Goal: Task Accomplishment & Management: Complete application form

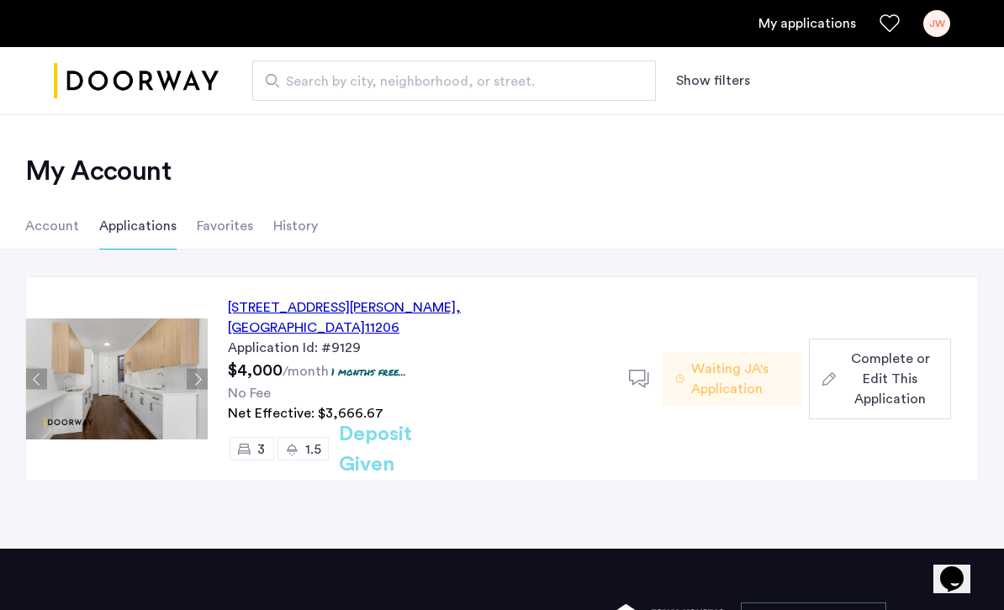
click at [888, 351] on span "Complete or Edit This Application" at bounding box center [890, 379] width 95 height 61
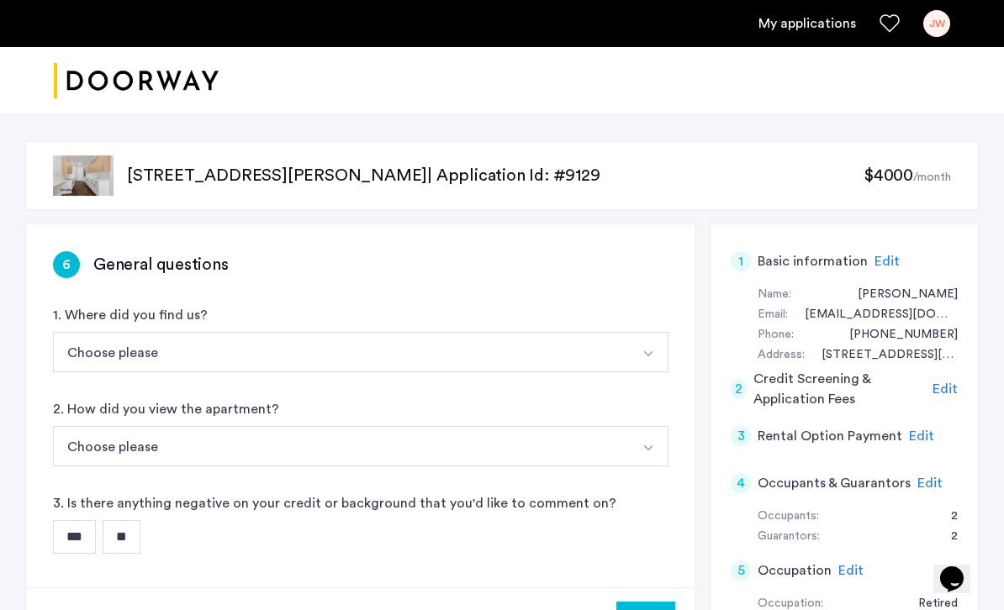
click at [110, 346] on button "Choose please" at bounding box center [341, 352] width 576 height 40
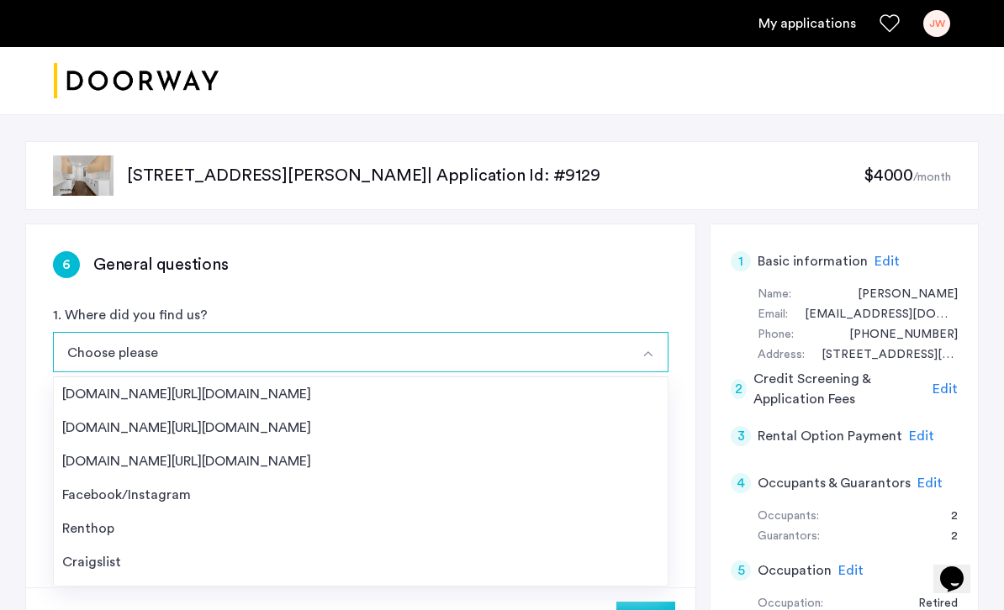
click at [103, 392] on div "[DOMAIN_NAME][URL][DOMAIN_NAME]" at bounding box center [360, 394] width 597 height 20
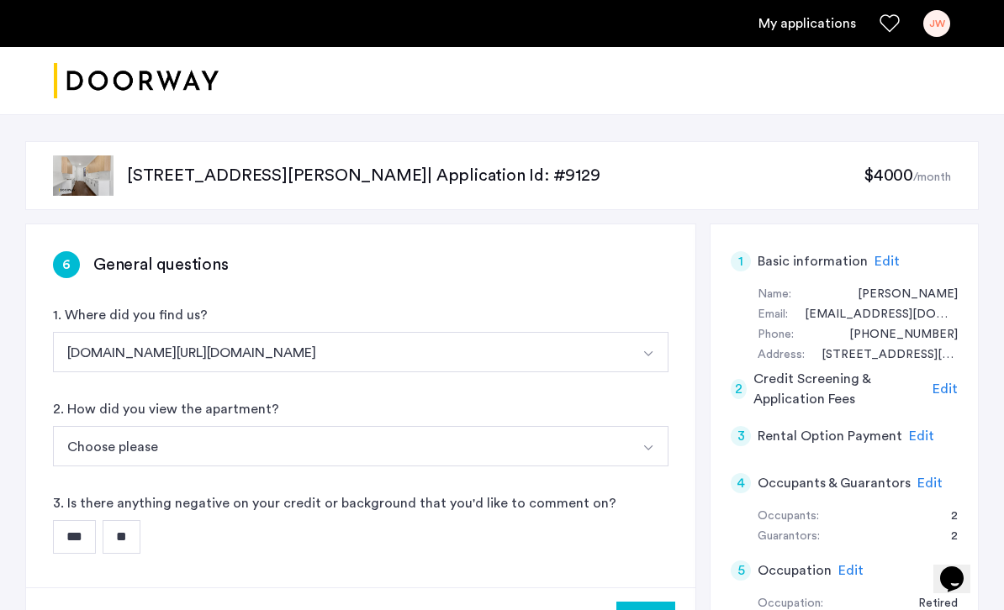
click at [658, 446] on button "Select option" at bounding box center [648, 446] width 40 height 40
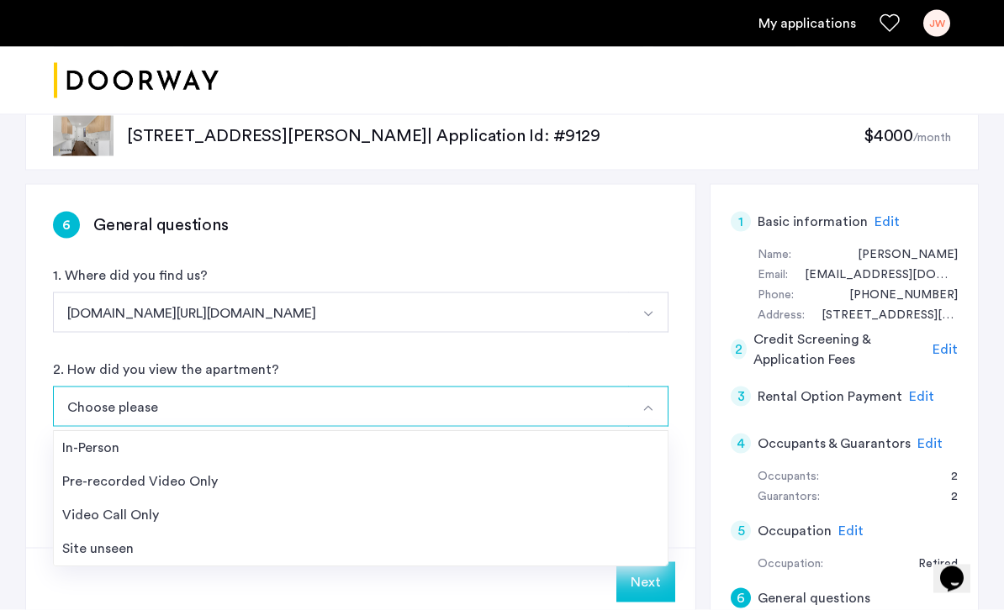
scroll to position [3, 0]
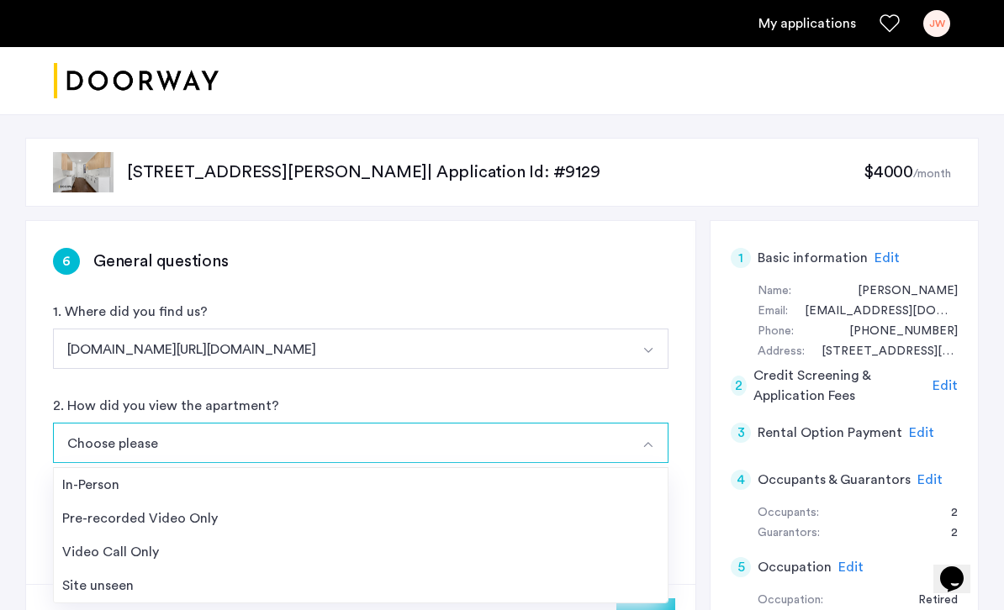
click at [108, 516] on div "Pre-recorded Video Only" at bounding box center [360, 519] width 597 height 20
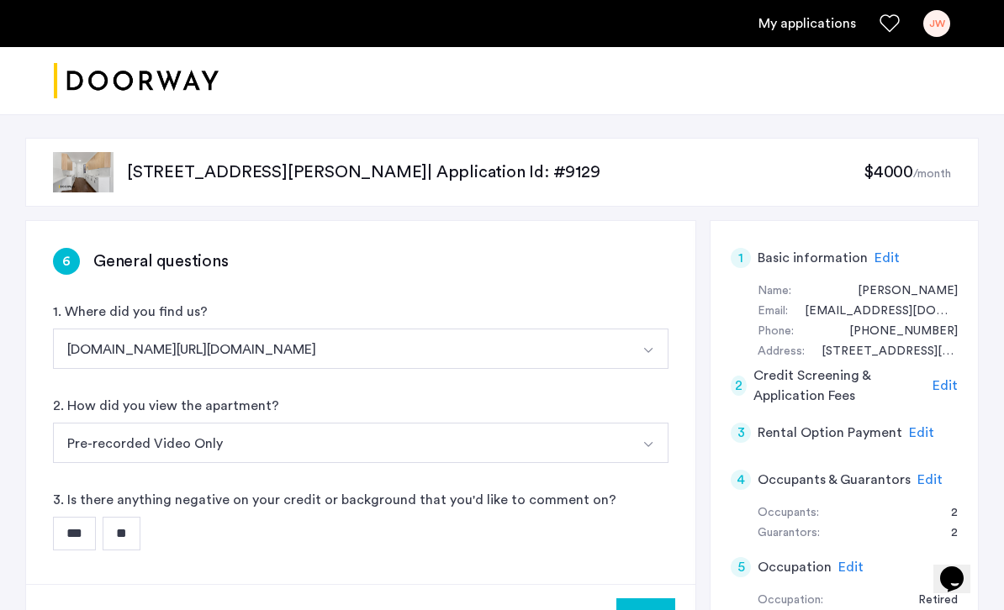
click at [129, 529] on input "**" at bounding box center [122, 534] width 38 height 34
click at [657, 610] on button "Next" at bounding box center [645, 619] width 59 height 40
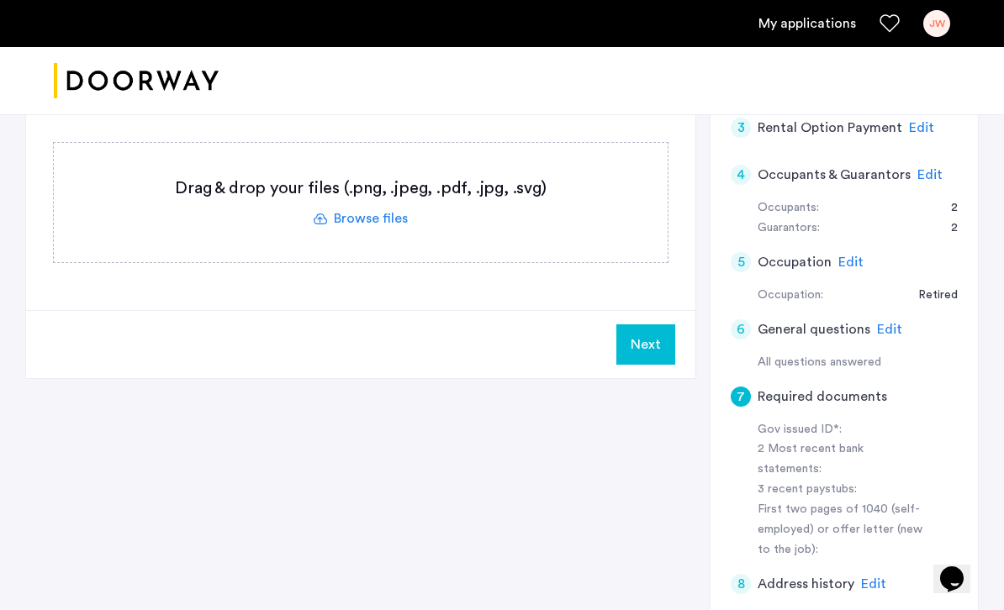
scroll to position [308, 0]
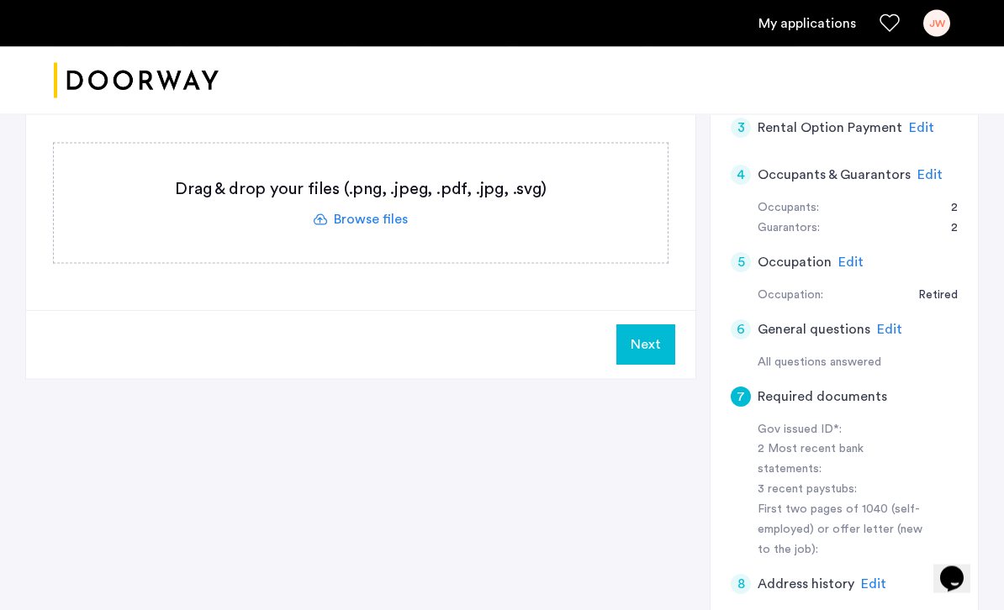
click at [927, 172] on span "Edit" at bounding box center [929, 175] width 25 height 13
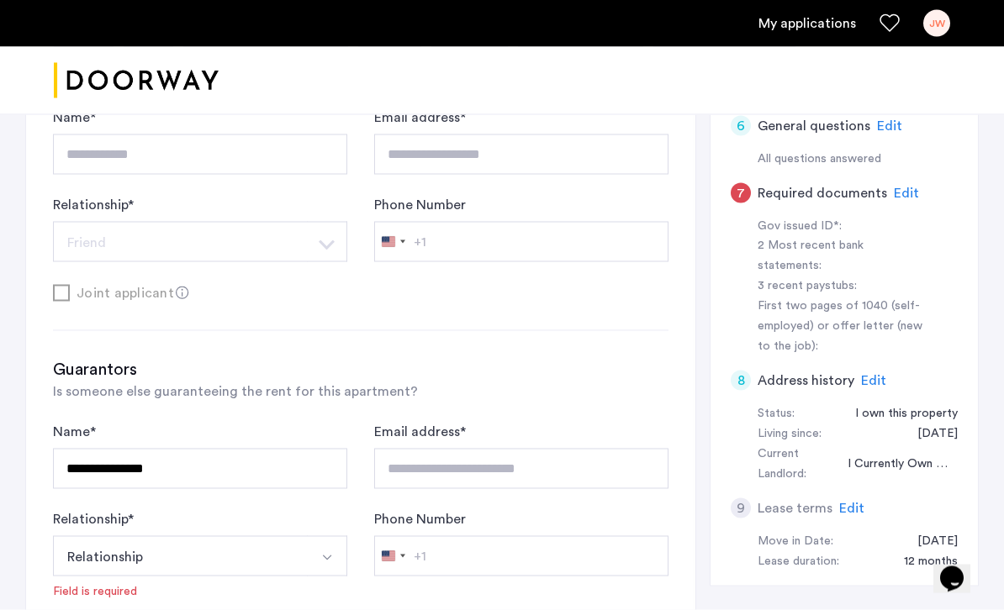
scroll to position [532, 0]
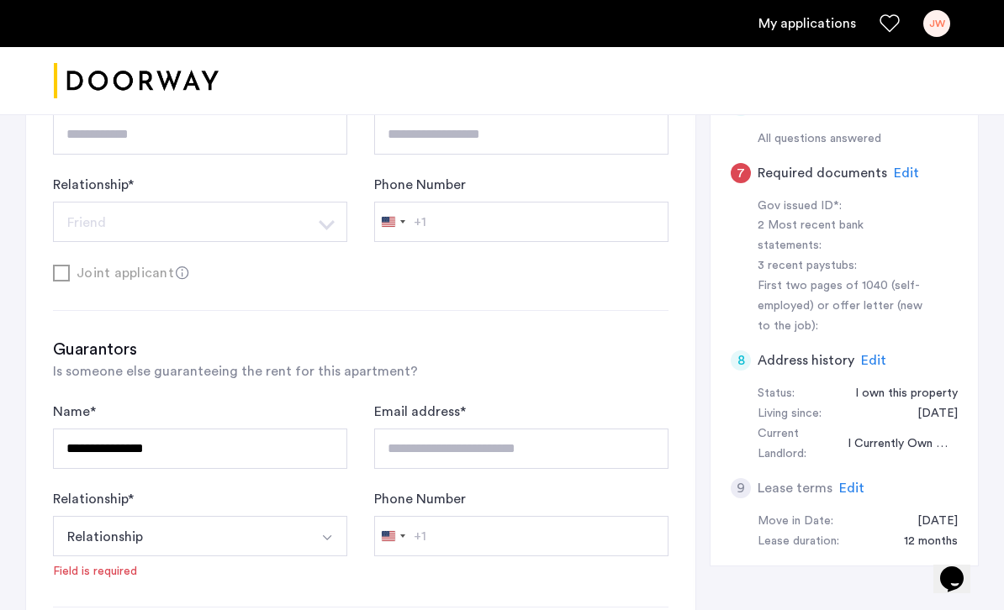
click at [330, 531] on img "Select option" at bounding box center [326, 537] width 13 height 13
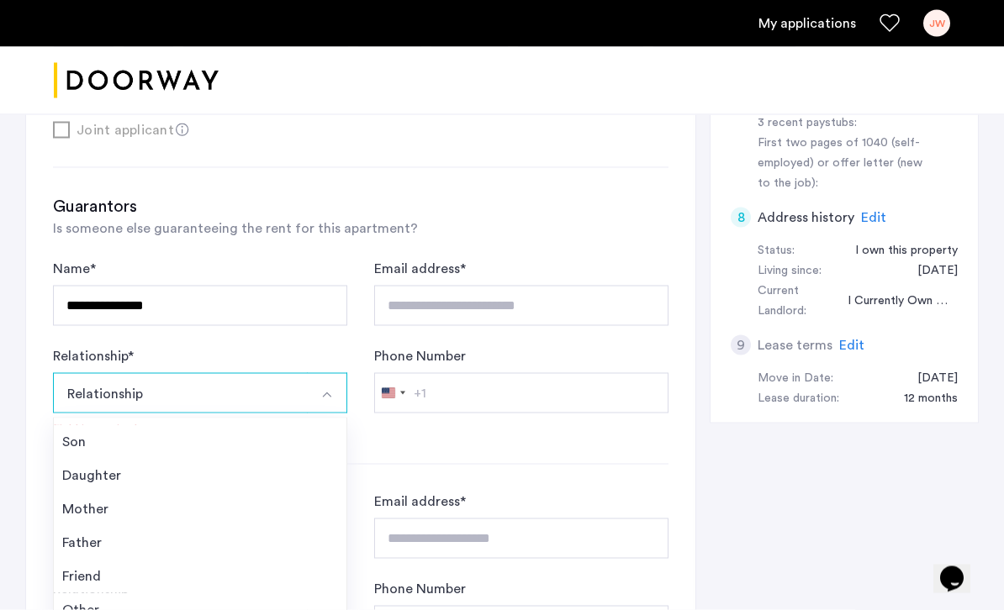
click at [98, 542] on div "Father" at bounding box center [200, 543] width 276 height 20
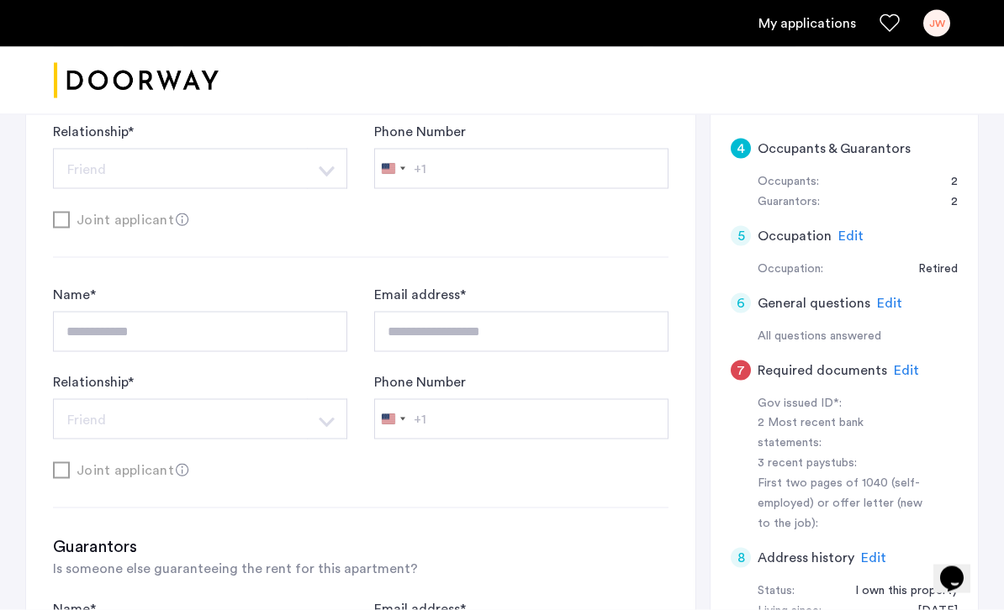
scroll to position [350, 0]
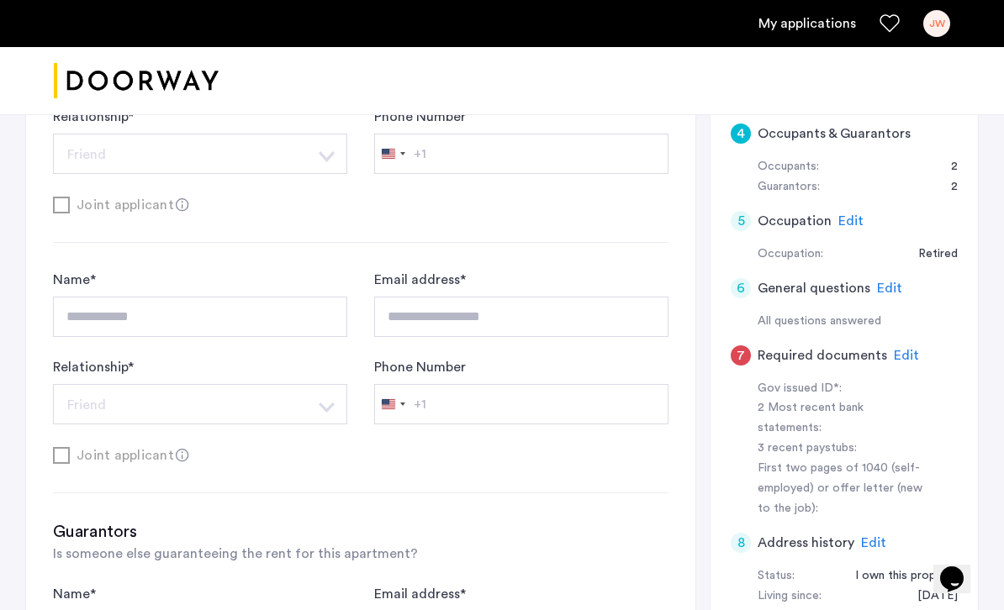
click at [875, 536] on span "Edit" at bounding box center [873, 542] width 25 height 13
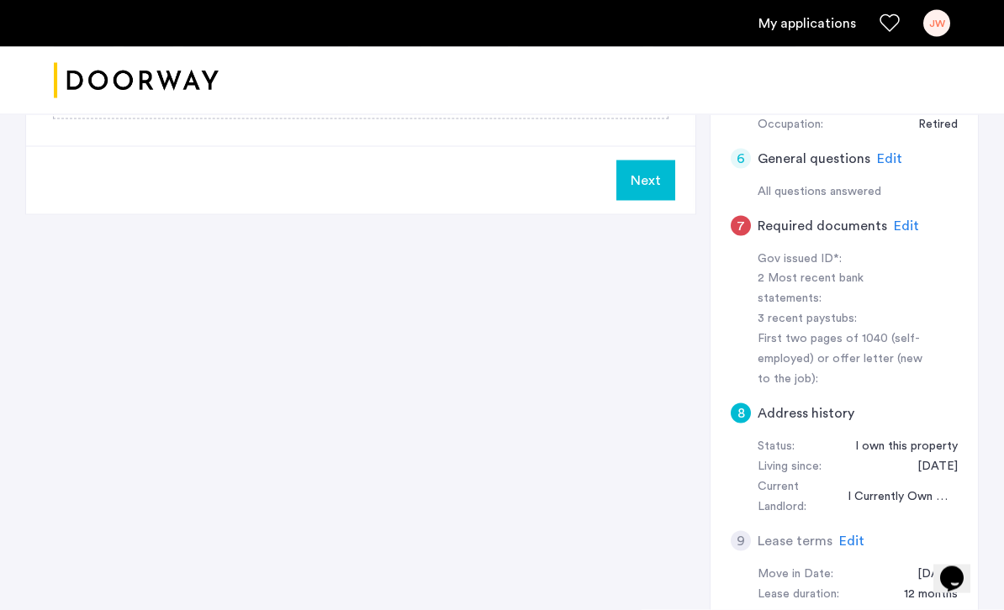
scroll to position [501, 0]
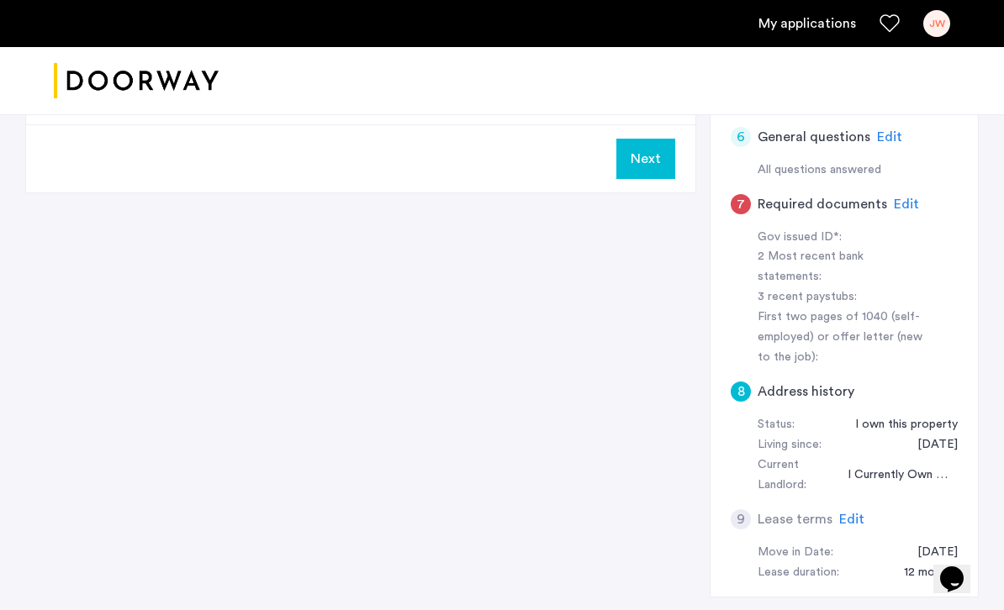
click at [855, 513] on span "Edit" at bounding box center [851, 519] width 25 height 13
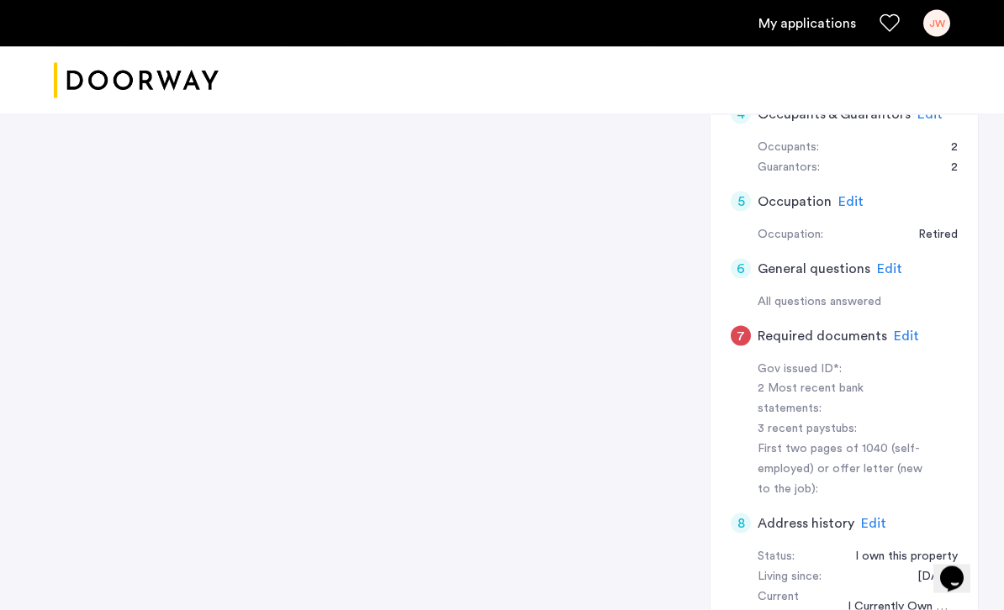
scroll to position [367, 0]
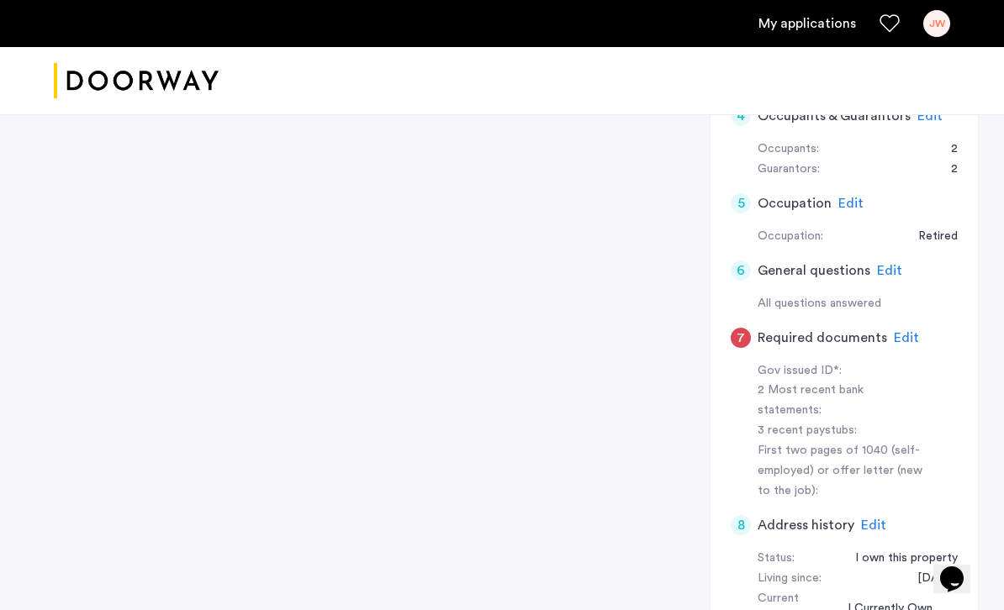
click at [906, 335] on span "Edit" at bounding box center [906, 337] width 25 height 13
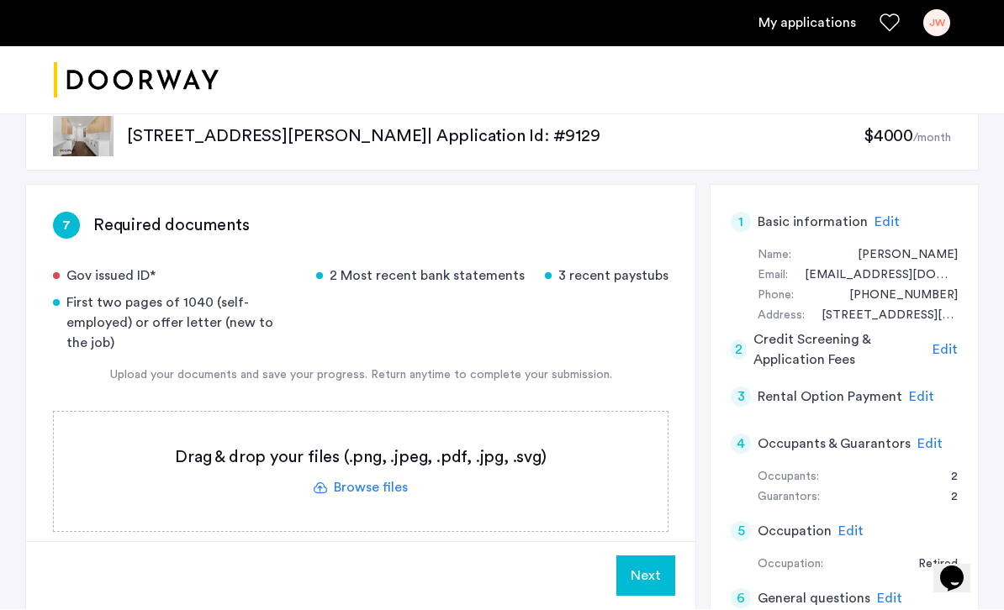
scroll to position [0, 0]
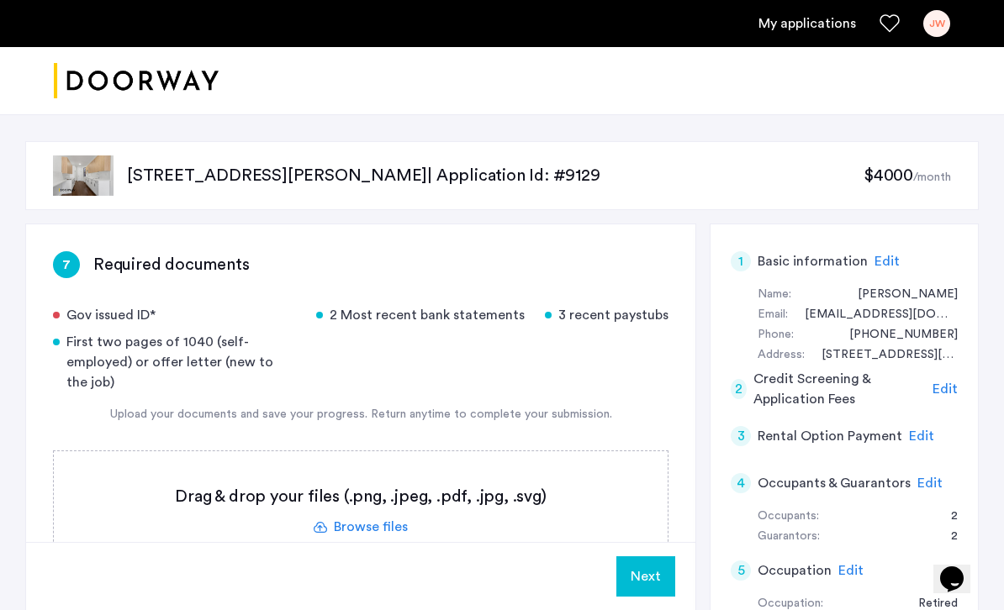
click at [957, 391] on span "Edit" at bounding box center [945, 389] width 25 height 13
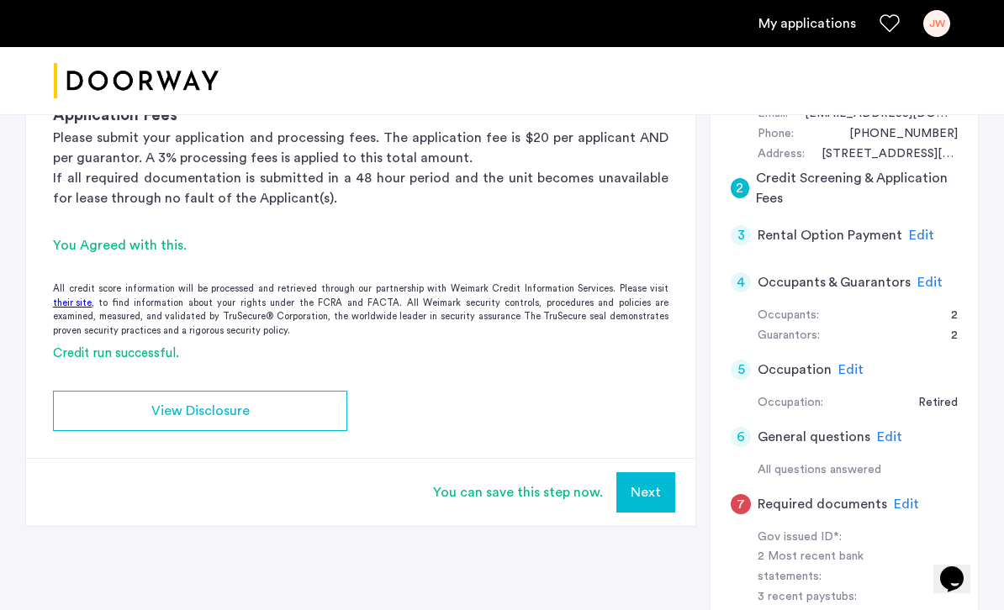
scroll to position [181, 0]
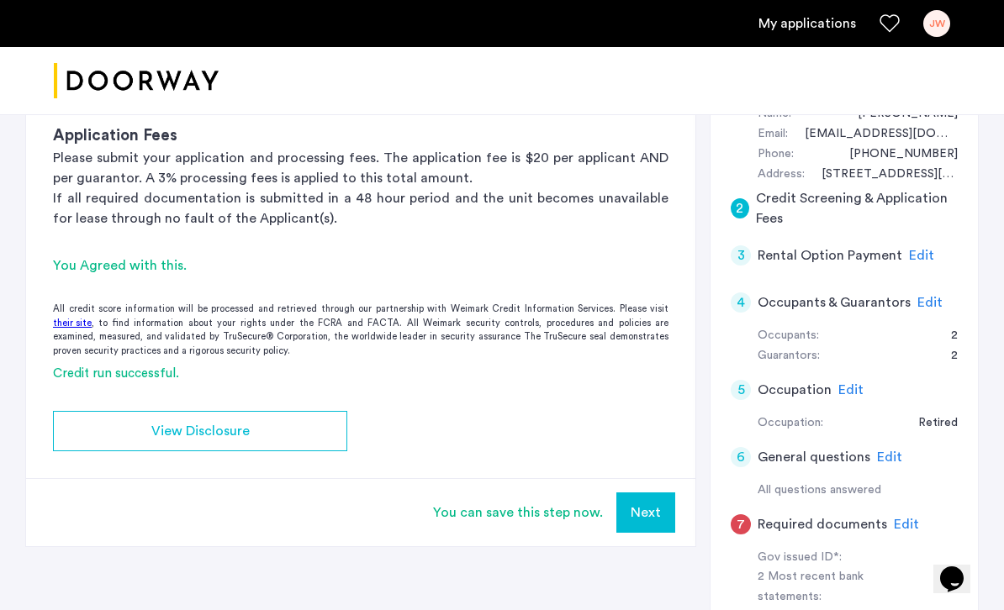
click at [159, 421] on span "View Disclosure" at bounding box center [200, 431] width 98 height 20
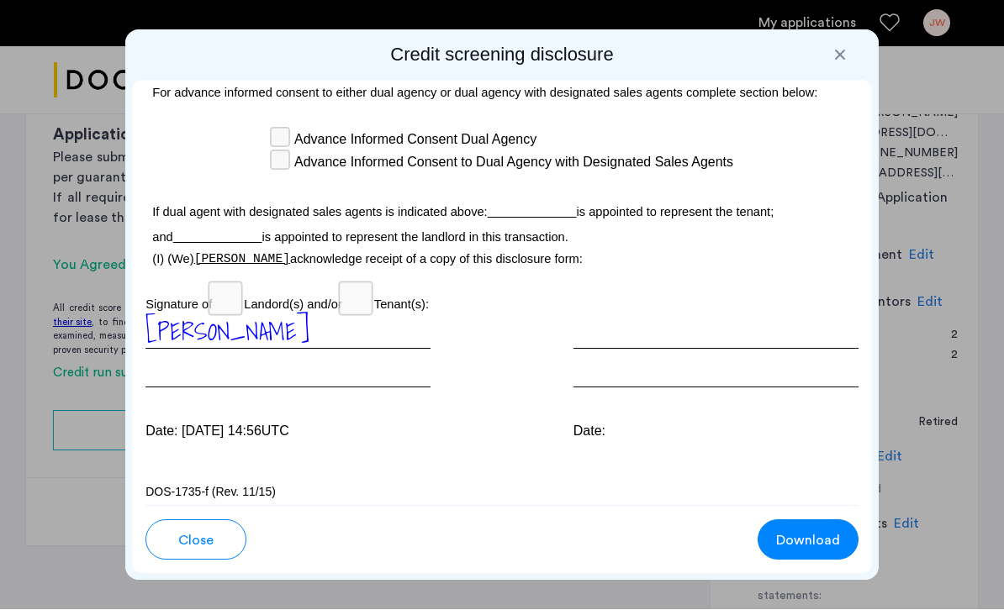
scroll to position [5599, 0]
click at [838, 55] on div at bounding box center [840, 55] width 17 height 17
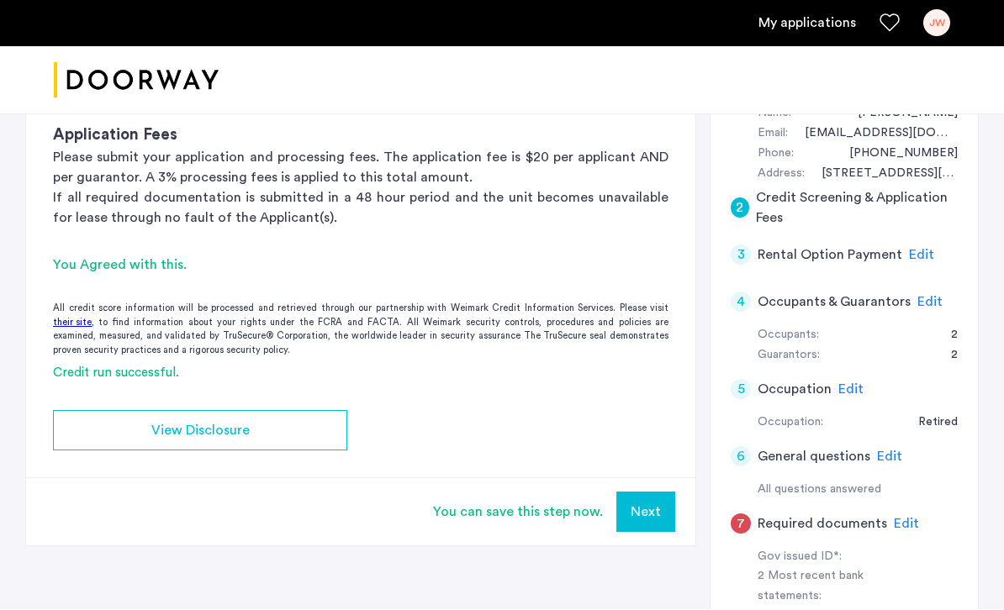
scroll to position [181, 0]
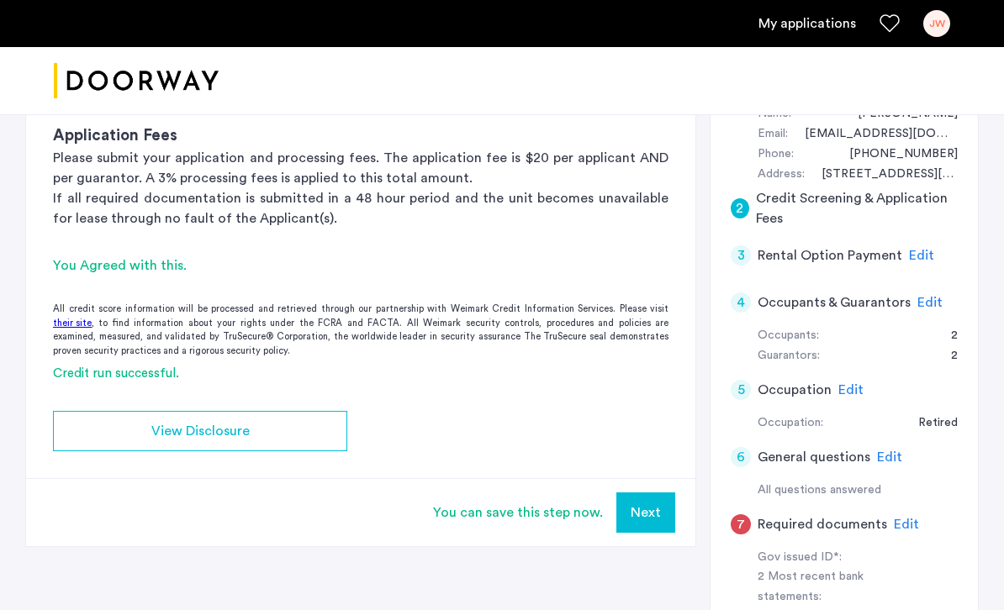
click at [941, 290] on div "4 Occupants & Guarantors Edit" at bounding box center [844, 302] width 227 height 47
click at [933, 298] on span "Edit" at bounding box center [929, 302] width 25 height 13
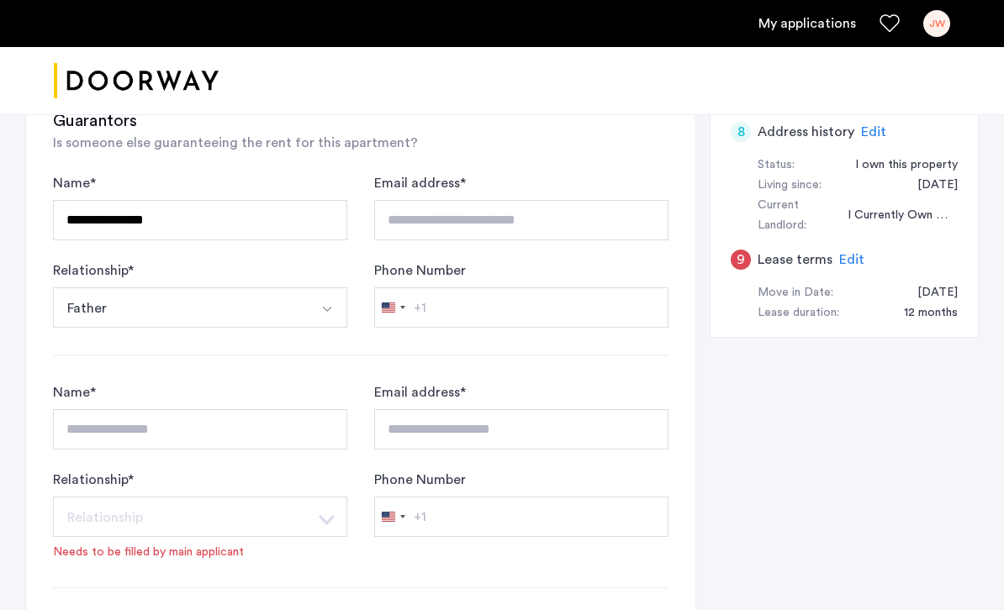
scroll to position [748, 0]
